Goal: Information Seeking & Learning: Learn about a topic

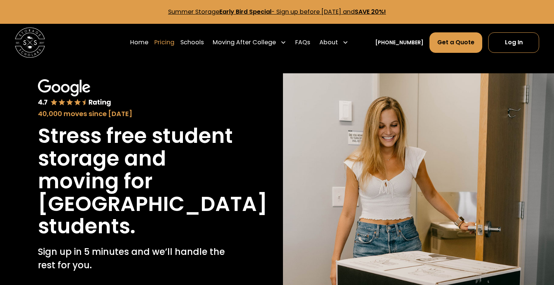
click at [174, 42] on link "Pricing" at bounding box center [164, 42] width 20 height 21
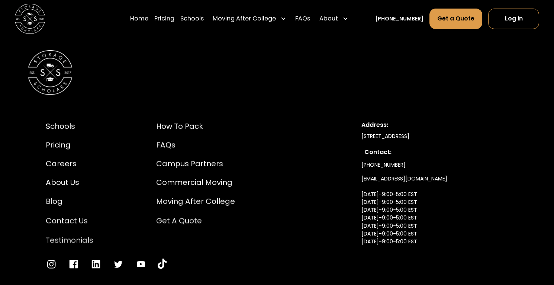
scroll to position [3714, 0]
click at [192, 157] on div "Campus Partners" at bounding box center [195, 162] width 79 height 11
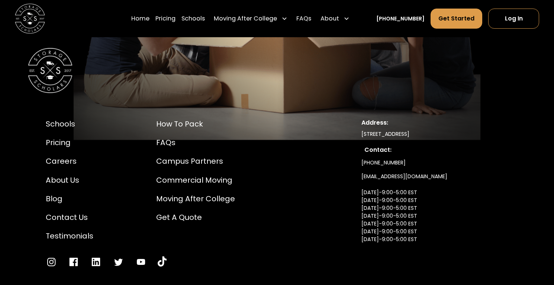
scroll to position [3430, 0]
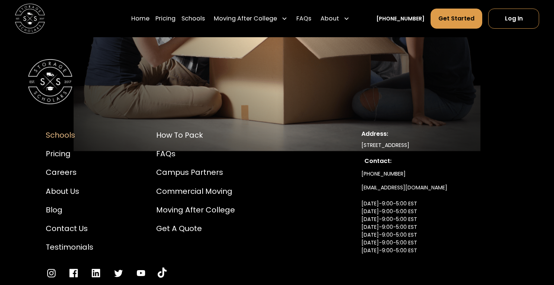
click at [61, 129] on div "Schools" at bounding box center [70, 134] width 48 height 11
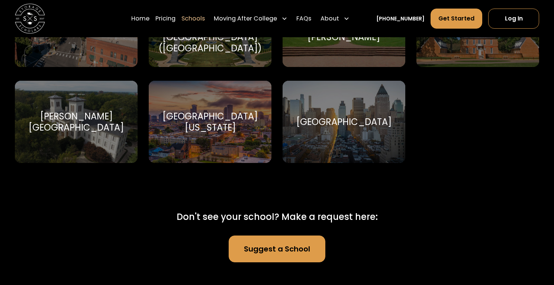
scroll to position [4616, 0]
click at [175, 16] on link "Pricing" at bounding box center [165, 18] width 20 height 21
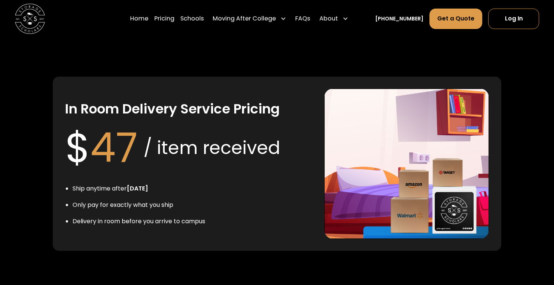
scroll to position [1447, 0]
